Goal: Transaction & Acquisition: Subscribe to service/newsletter

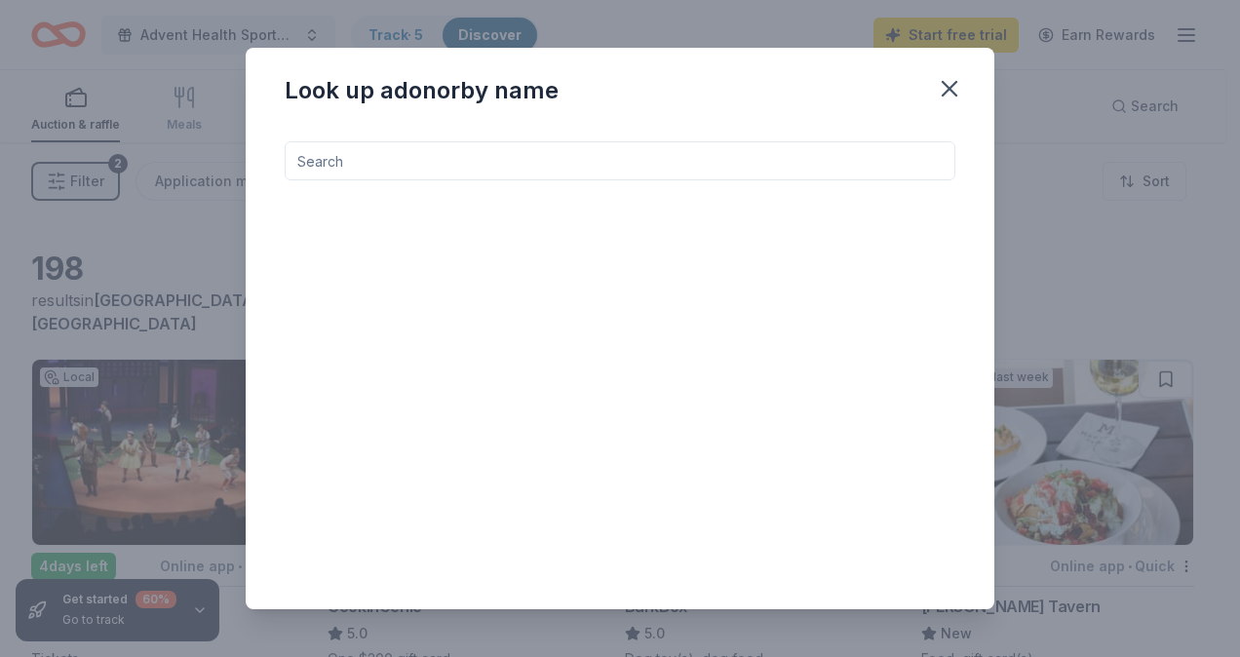
click at [781, 183] on div at bounding box center [620, 359] width 671 height 437
click at [764, 163] on input at bounding box center [620, 160] width 671 height 39
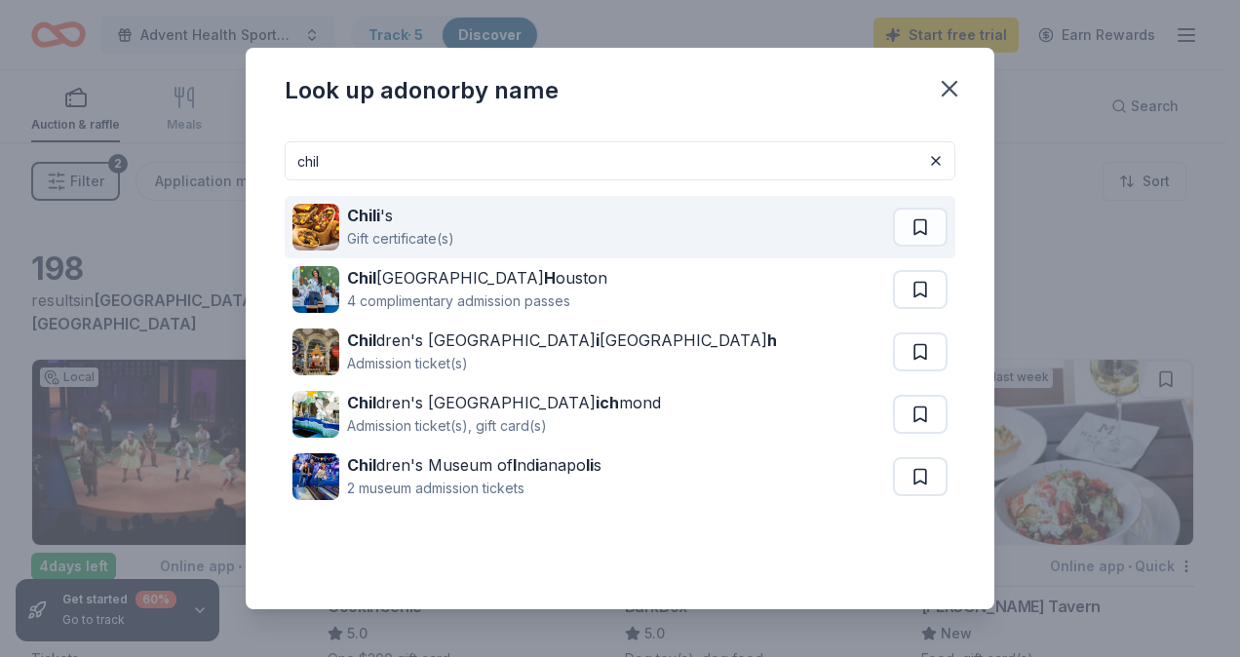
type input "chil"
click at [425, 238] on div "Gift certificate(s)" at bounding box center [400, 238] width 107 height 23
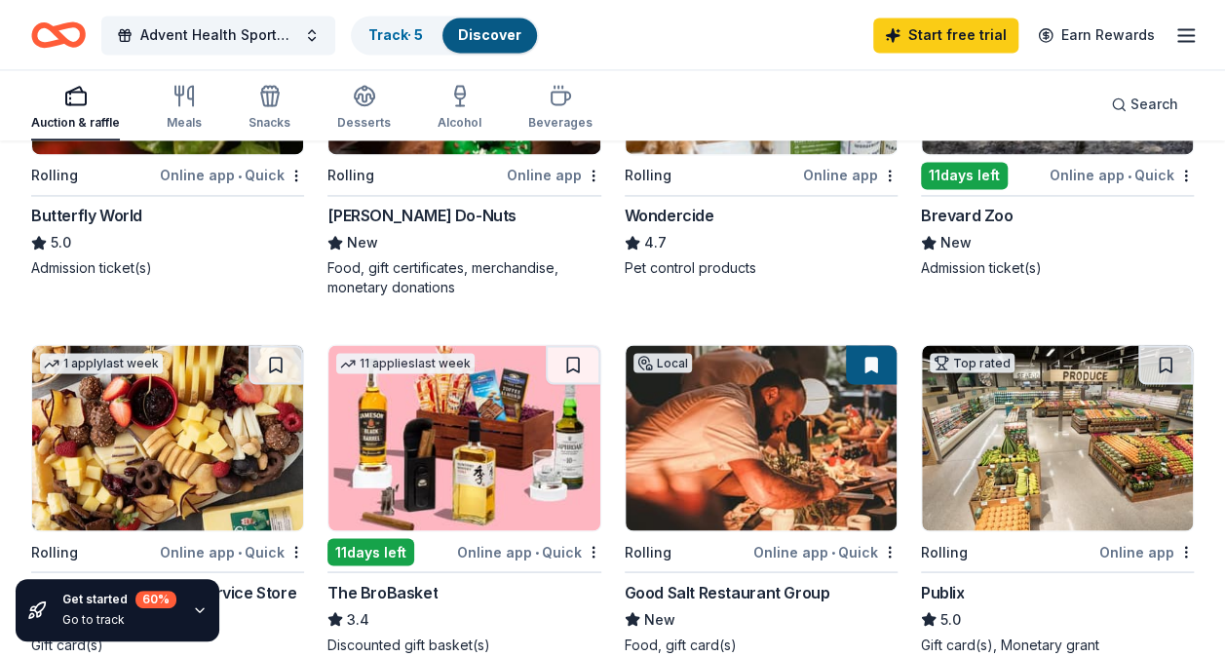
scroll to position [1487, 0]
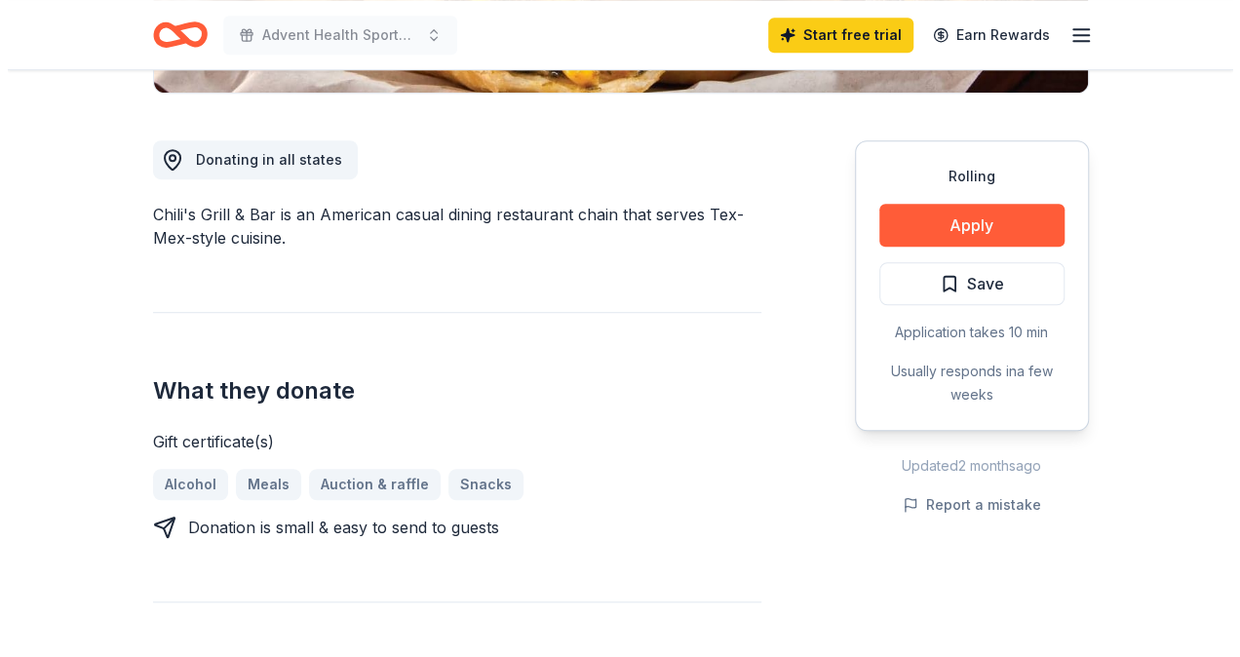
scroll to position [500, 0]
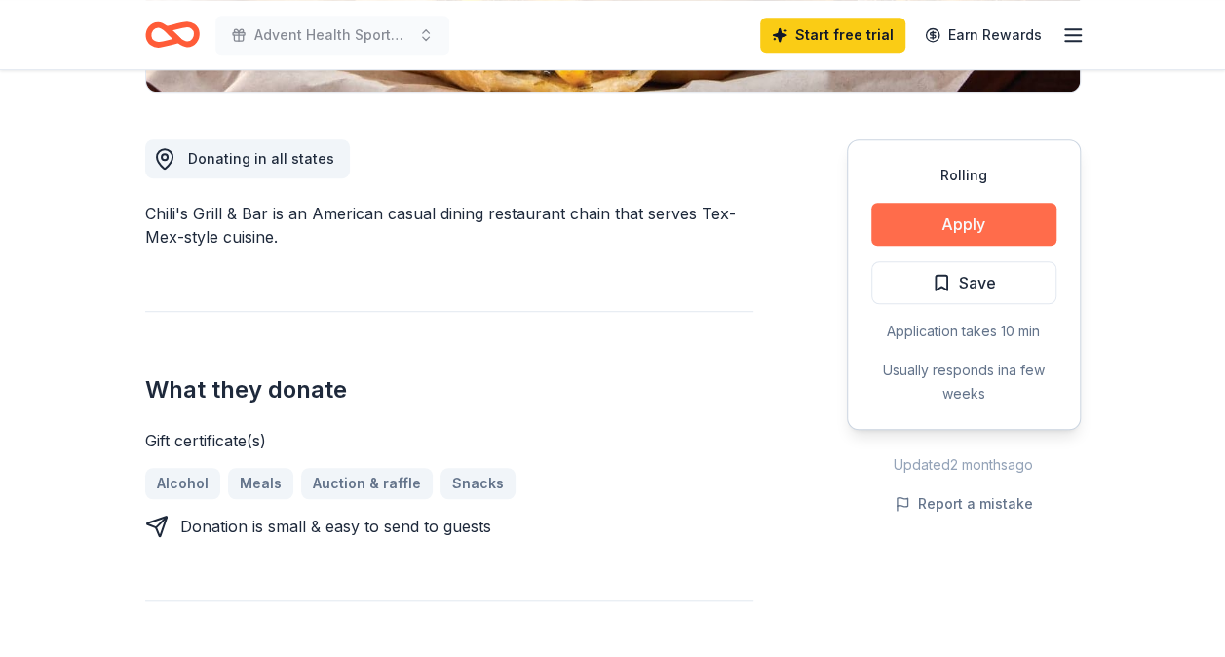
click at [942, 229] on button "Apply" at bounding box center [963, 224] width 185 height 43
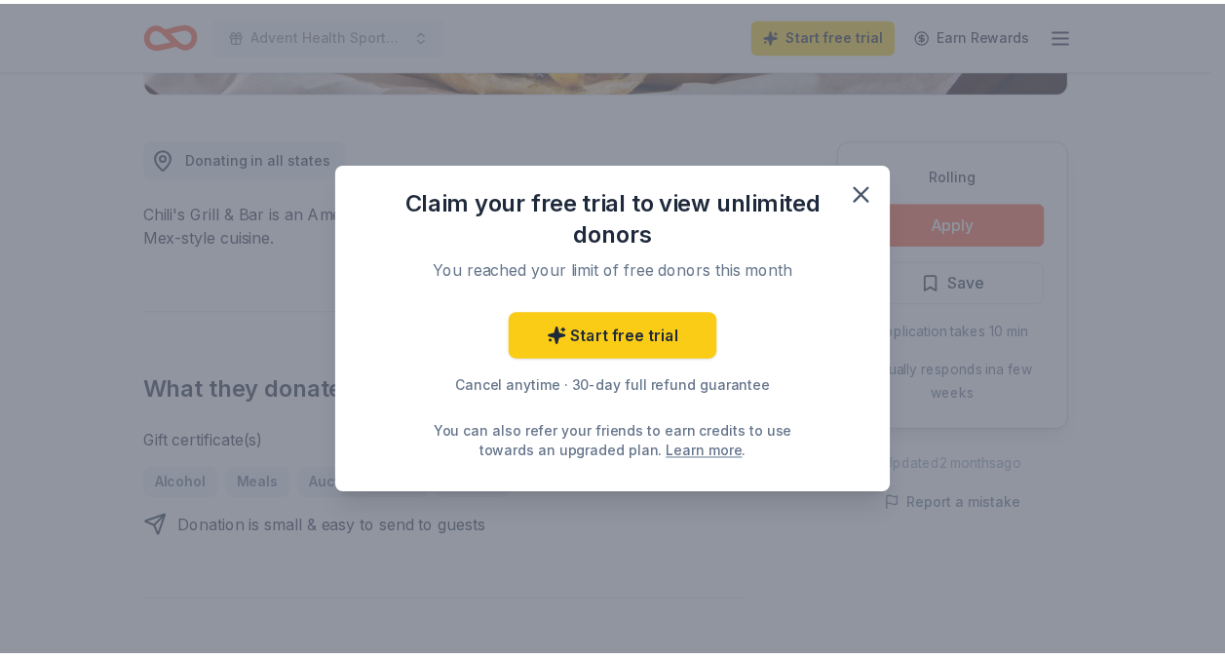
scroll to position [0, 0]
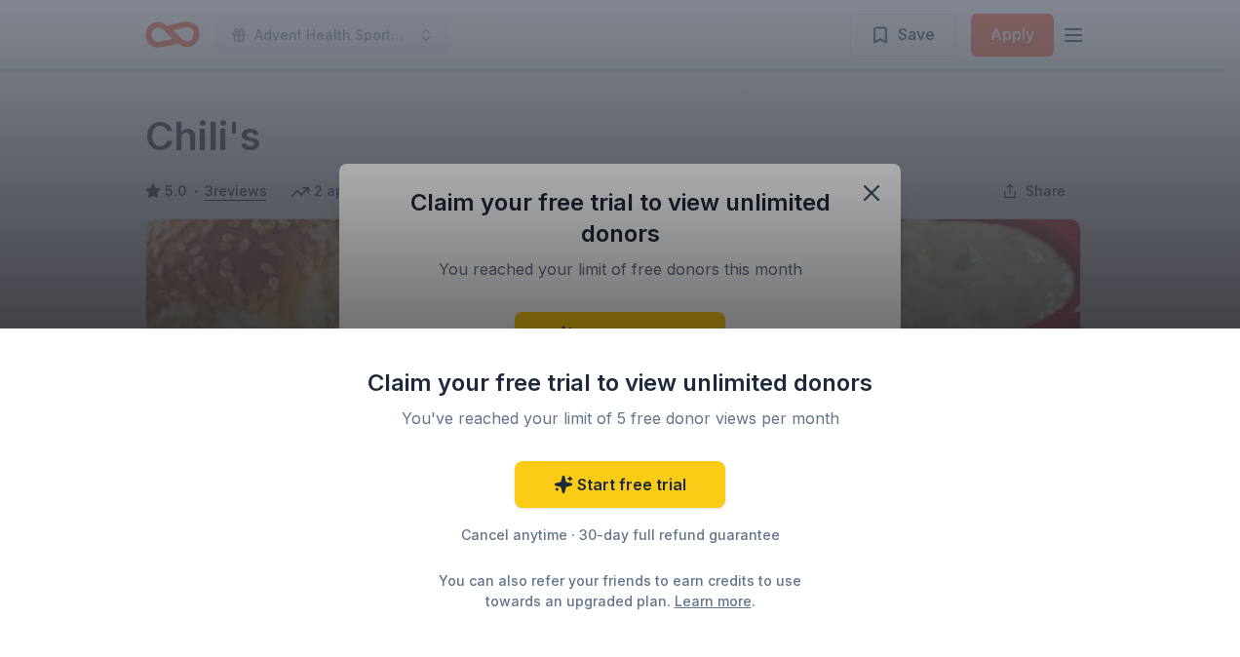
click at [833, 210] on div "Claim your free trial to view unlimited donors You've reached your limit of 5 f…" at bounding box center [620, 328] width 1240 height 657
click at [782, 290] on div "Claim your free trial to view unlimited donors You've reached your limit of 5 f…" at bounding box center [620, 328] width 1240 height 657
click at [870, 203] on div "Claim your free trial to view unlimited donors You've reached your limit of 5 f…" at bounding box center [620, 328] width 1240 height 657
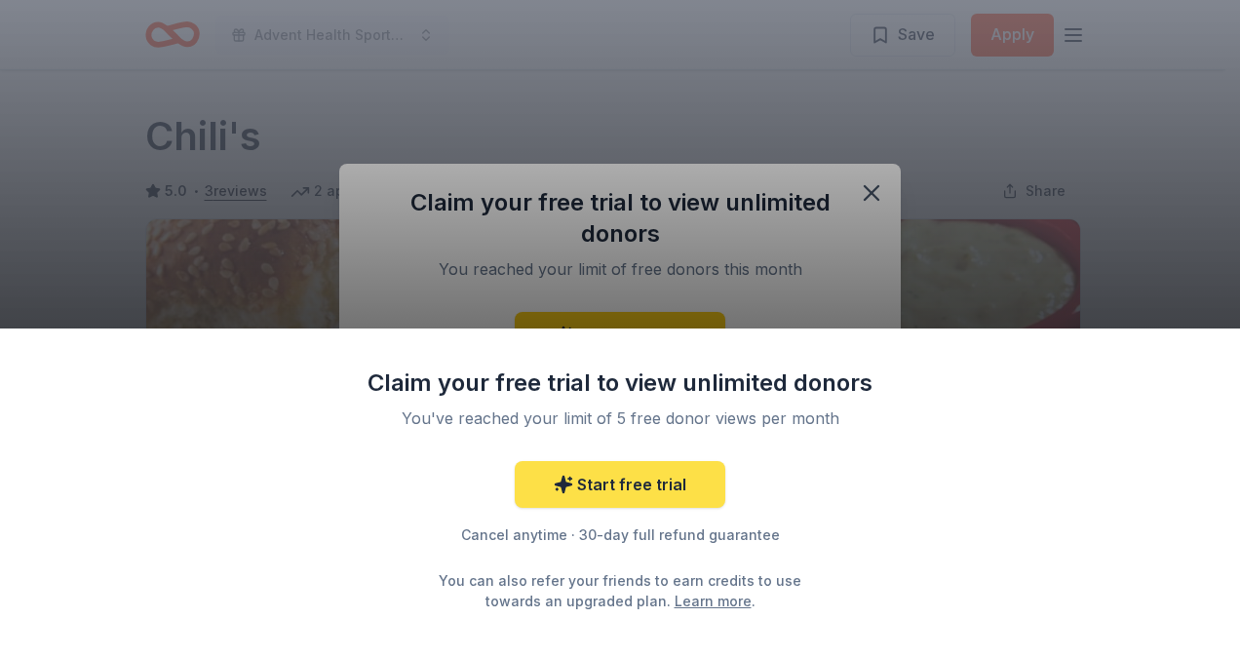
click at [691, 482] on link "Start free trial" at bounding box center [620, 484] width 211 height 47
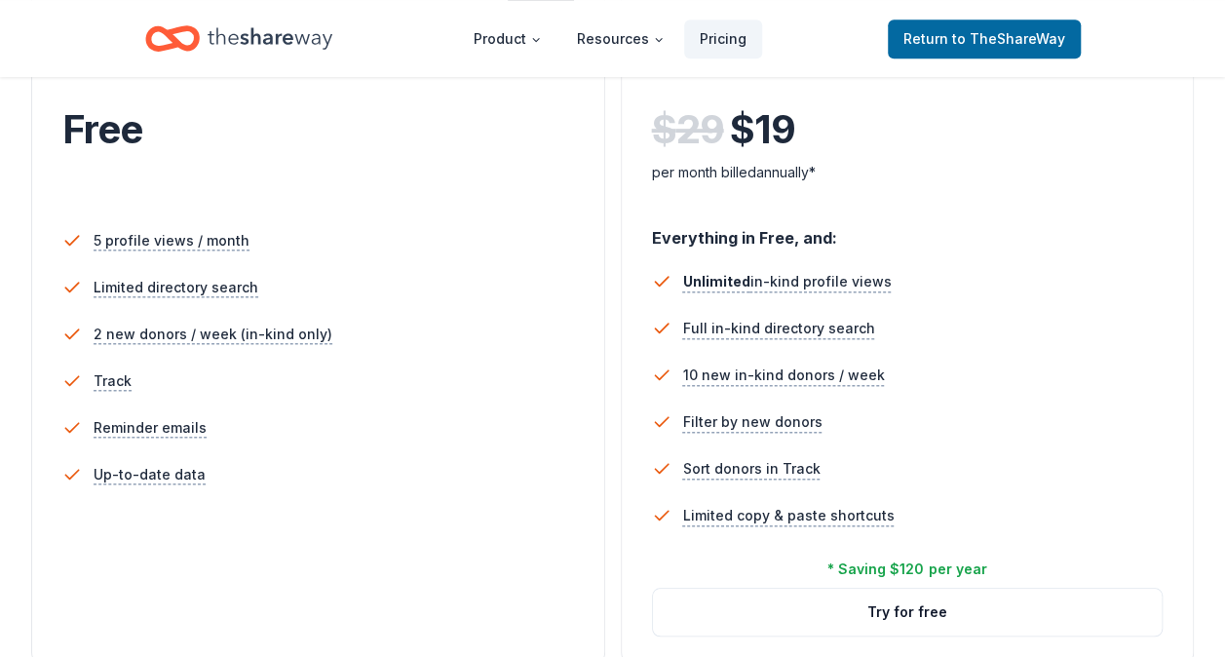
scroll to position [537, 0]
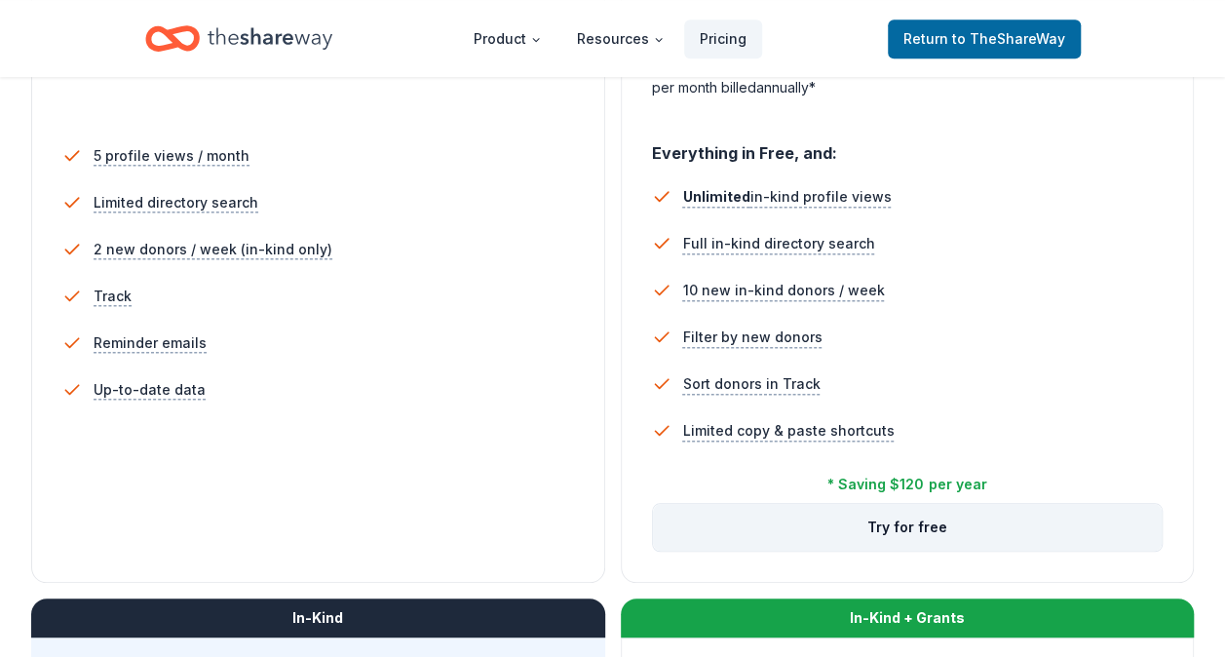
click at [953, 521] on button "Try for free" at bounding box center [908, 527] width 510 height 47
